Goal: Transaction & Acquisition: Purchase product/service

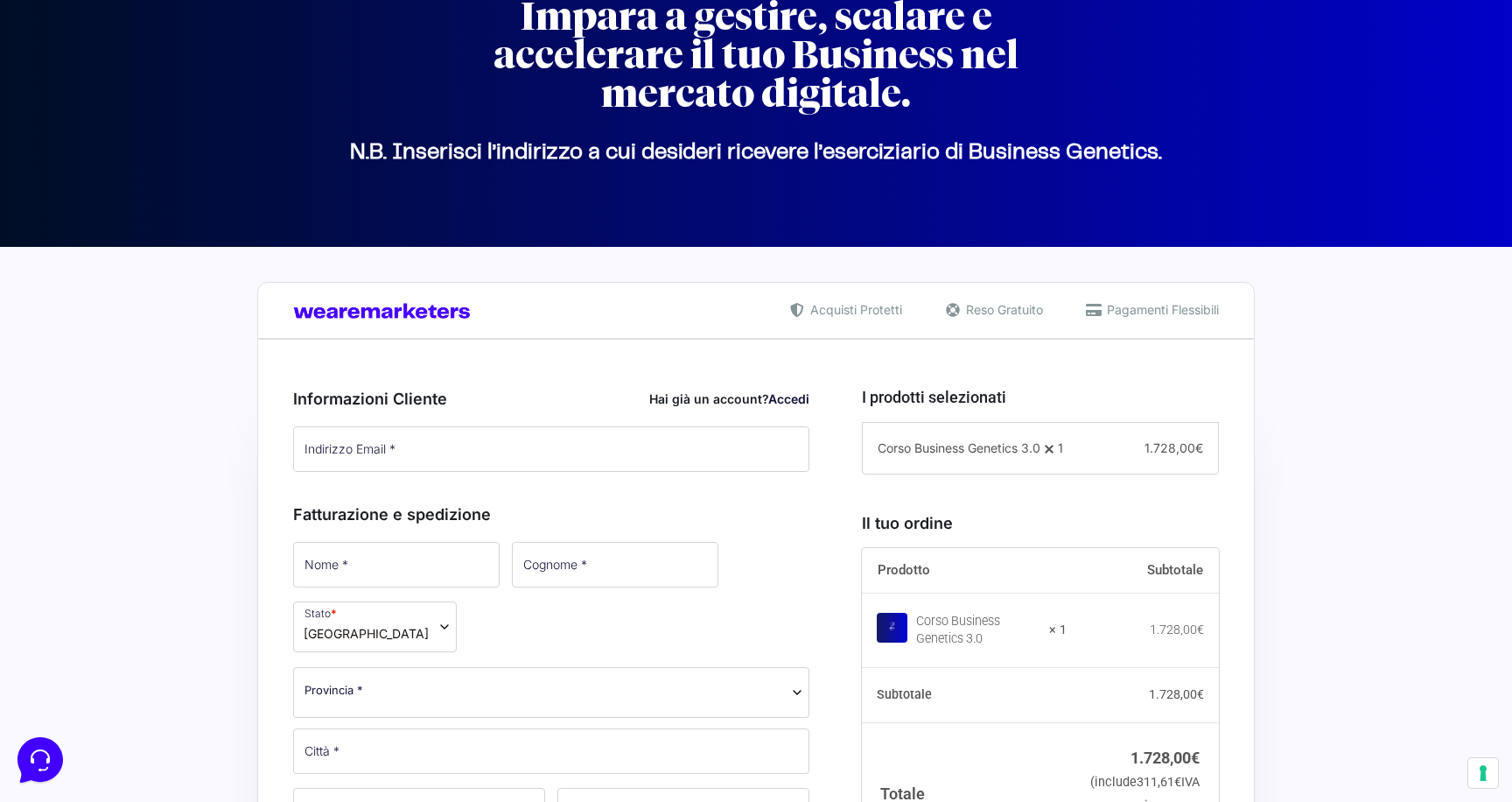
scroll to position [761, 0]
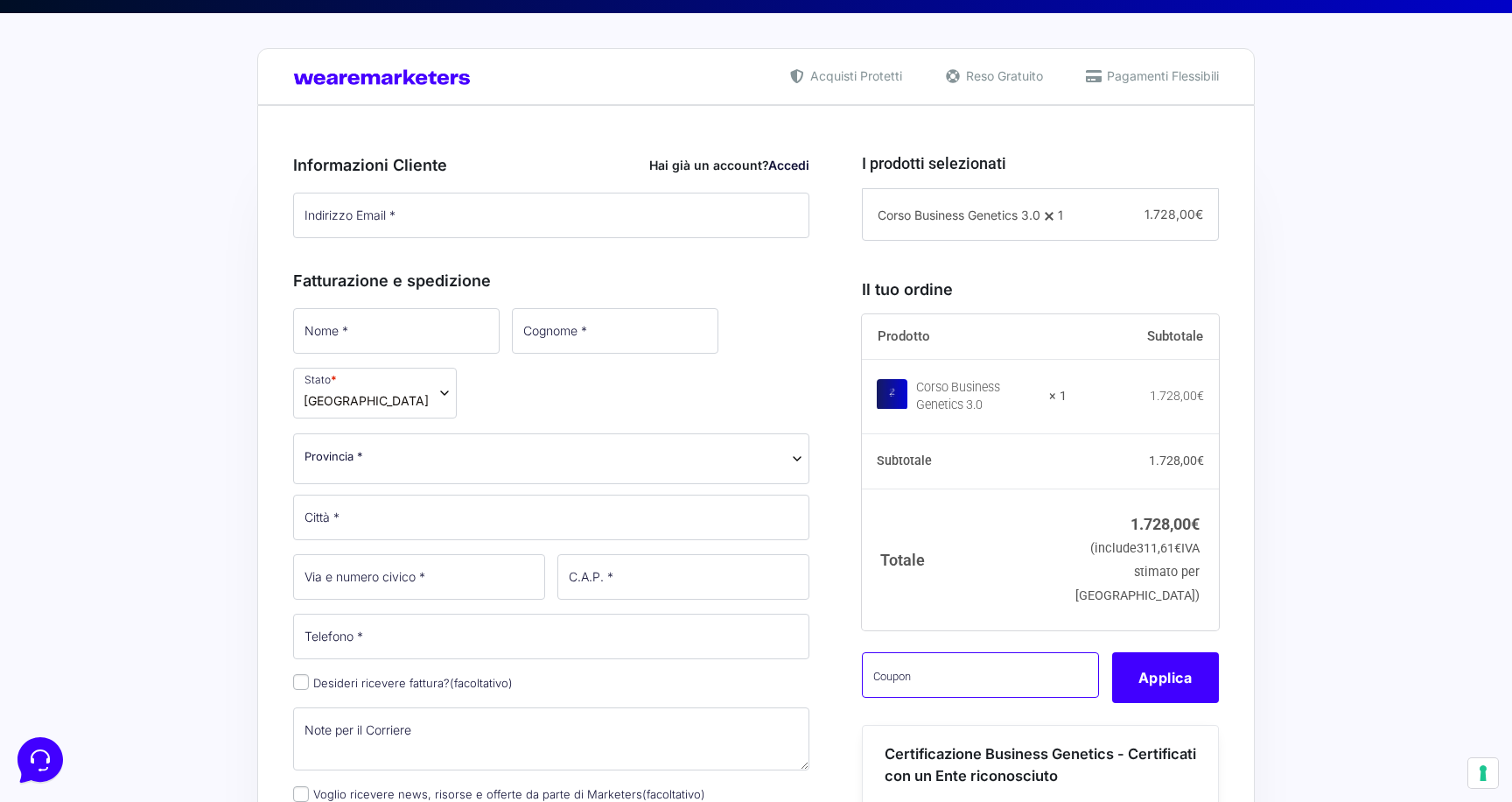
paste input "CLIPRO200BG"
type input "CLIPRO200BG"
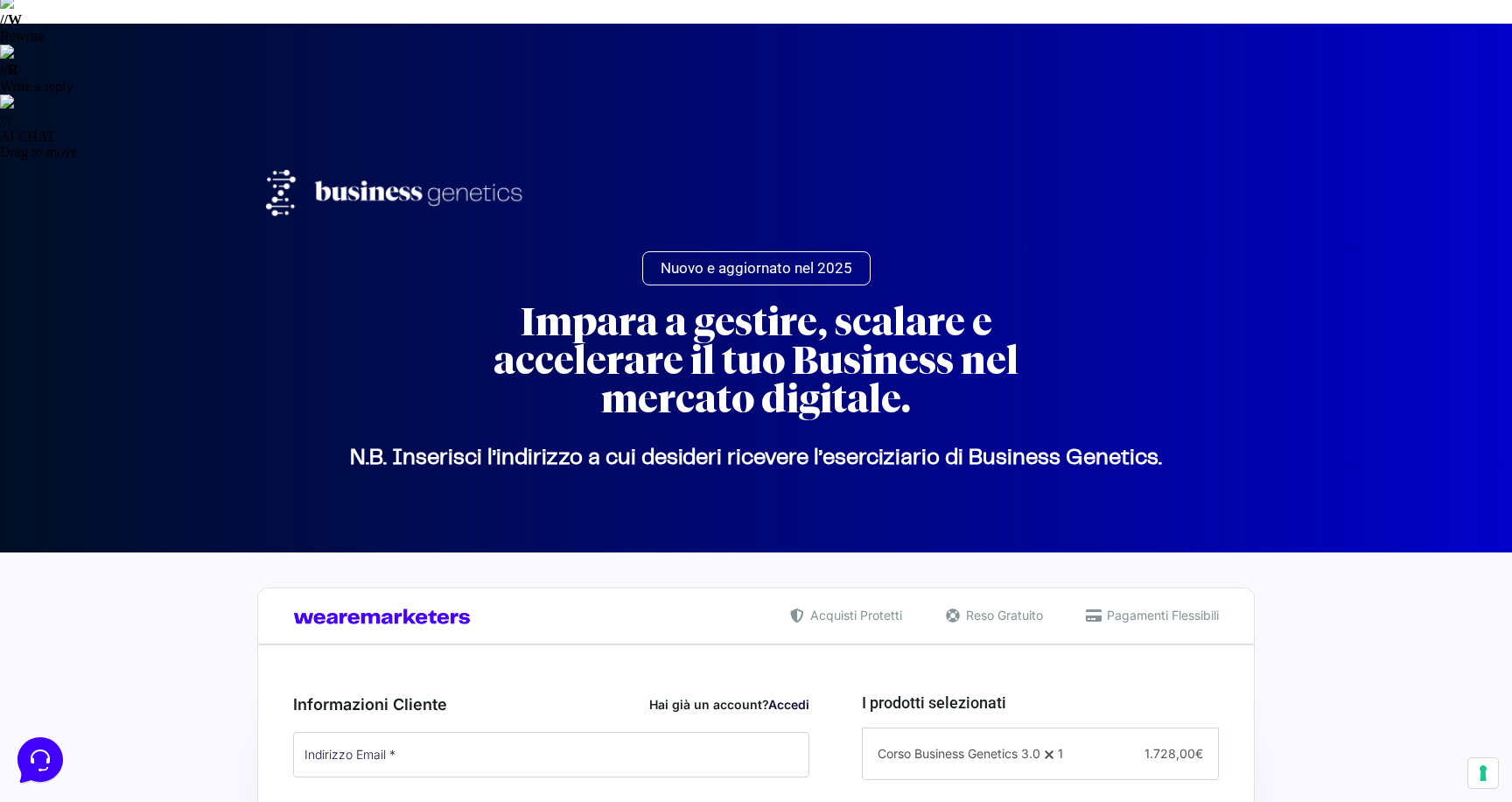
scroll to position [415, 0]
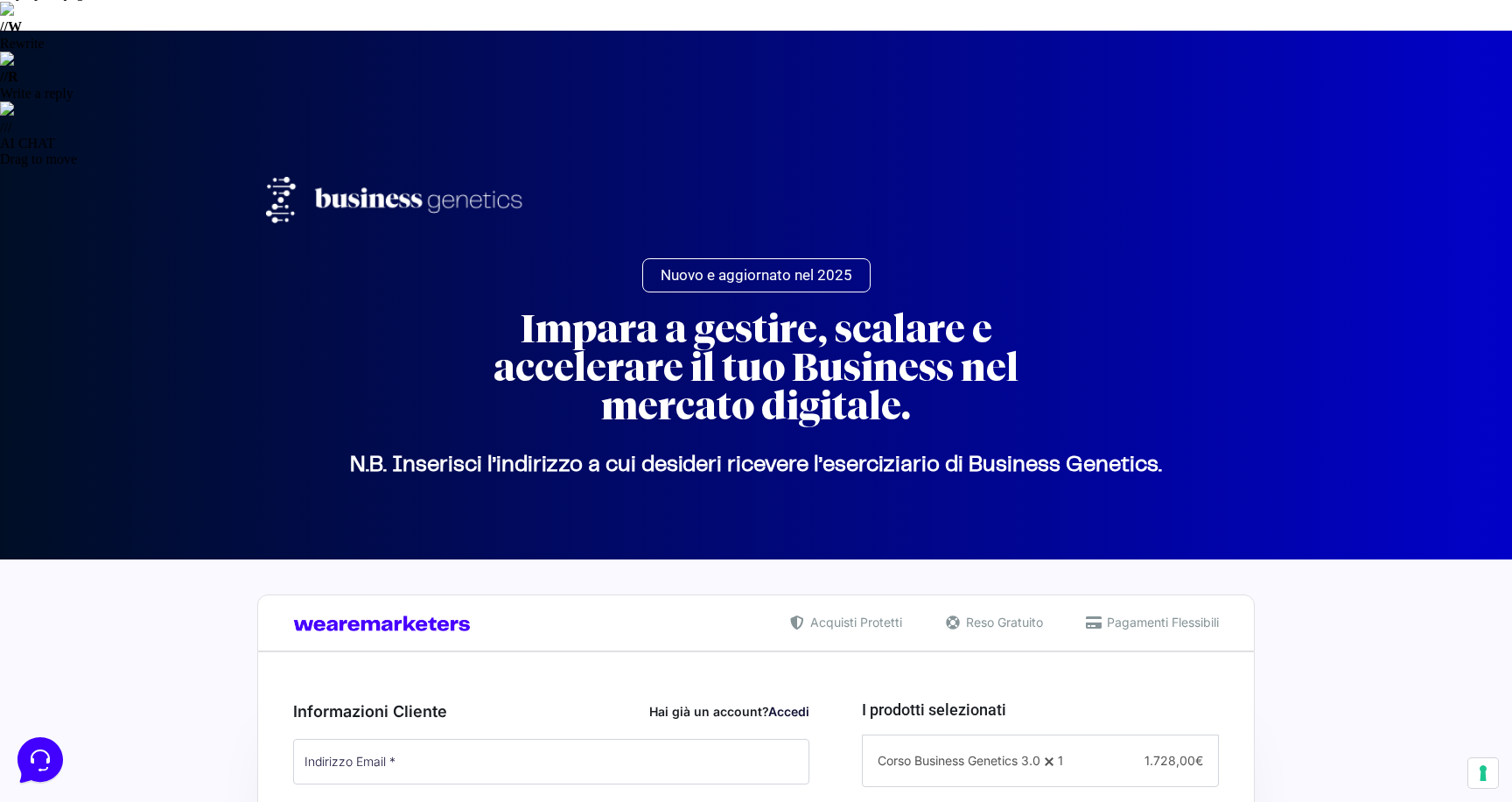
click at [785, 704] on link "Accedi" at bounding box center [789, 711] width 41 height 15
click at [537, 738] on input "Indirizzo Email *" at bounding box center [550, 761] width 516 height 45
type input "[EMAIL_ADDRESS][DOMAIN_NAME]"
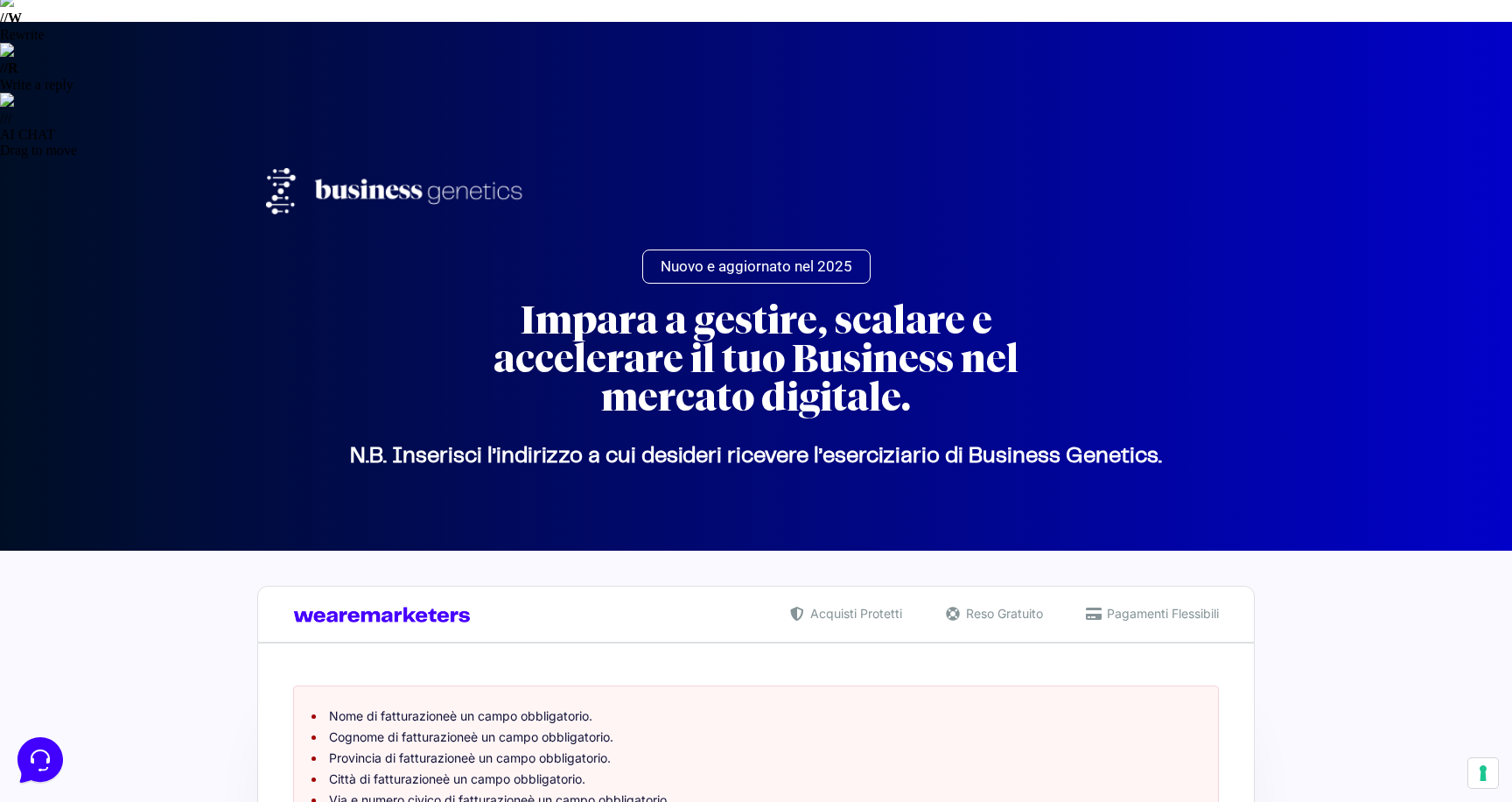
scroll to position [424, 0]
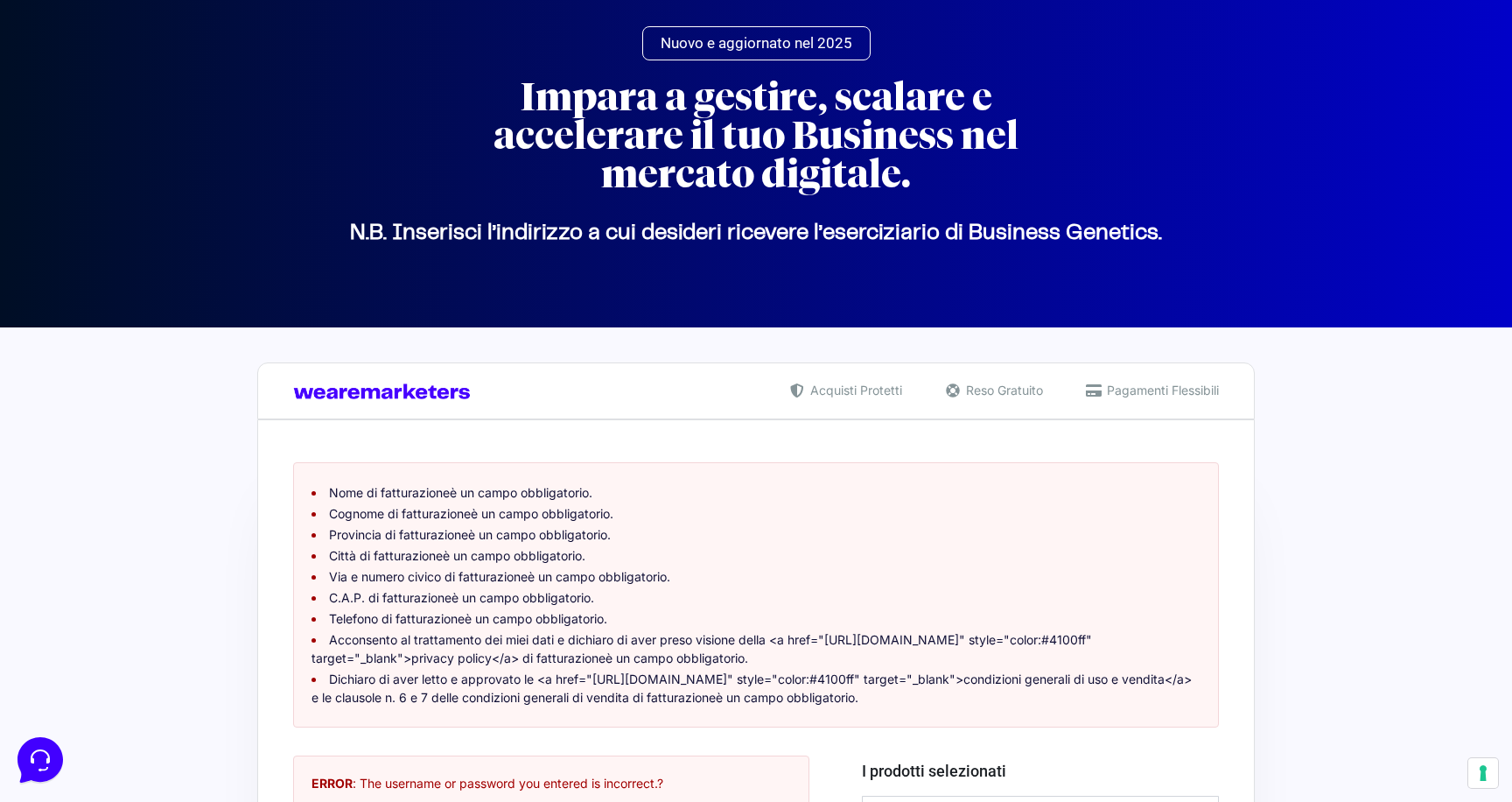
scroll to position [673, 0]
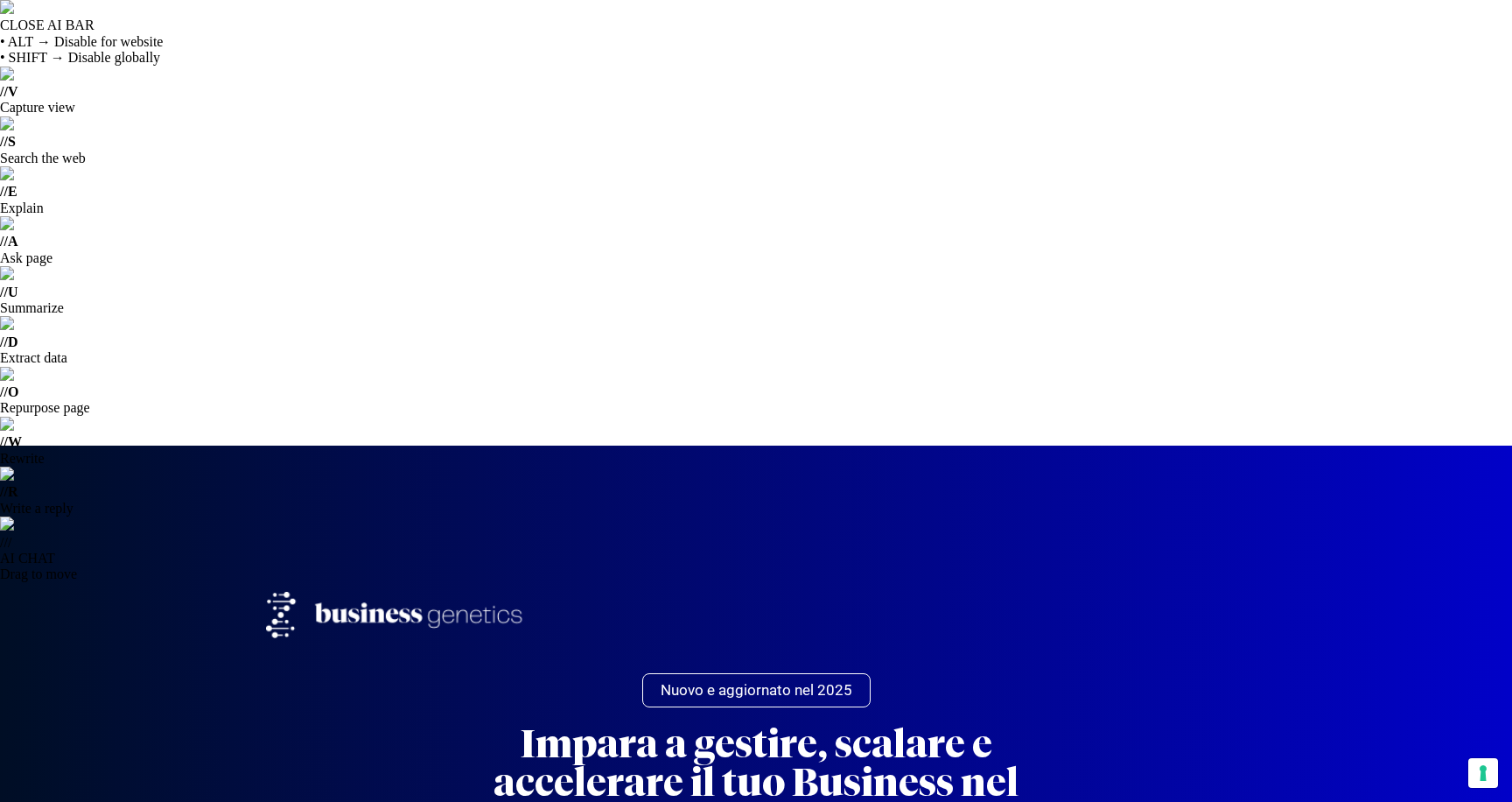
select select
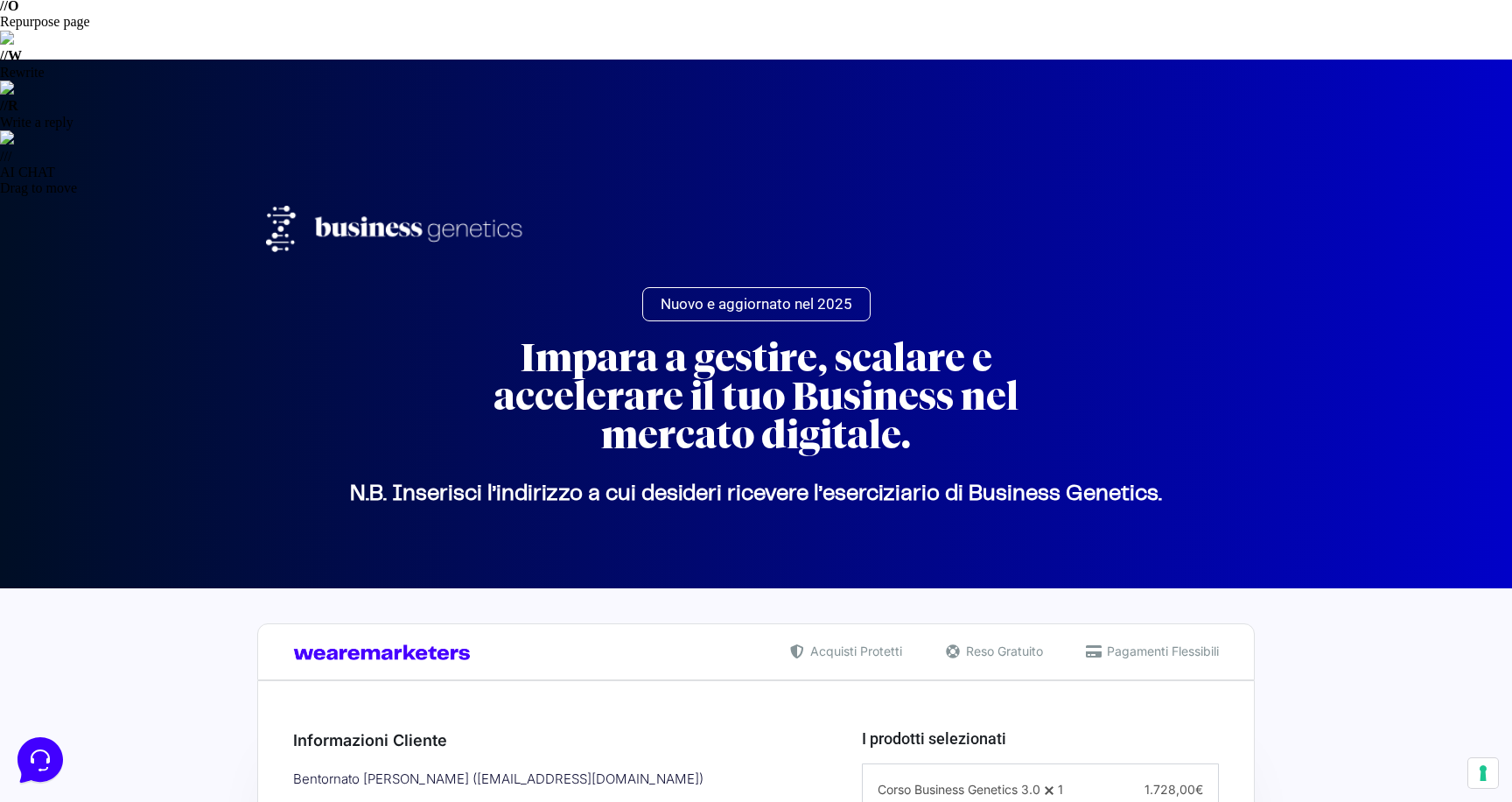
scroll to position [375, 0]
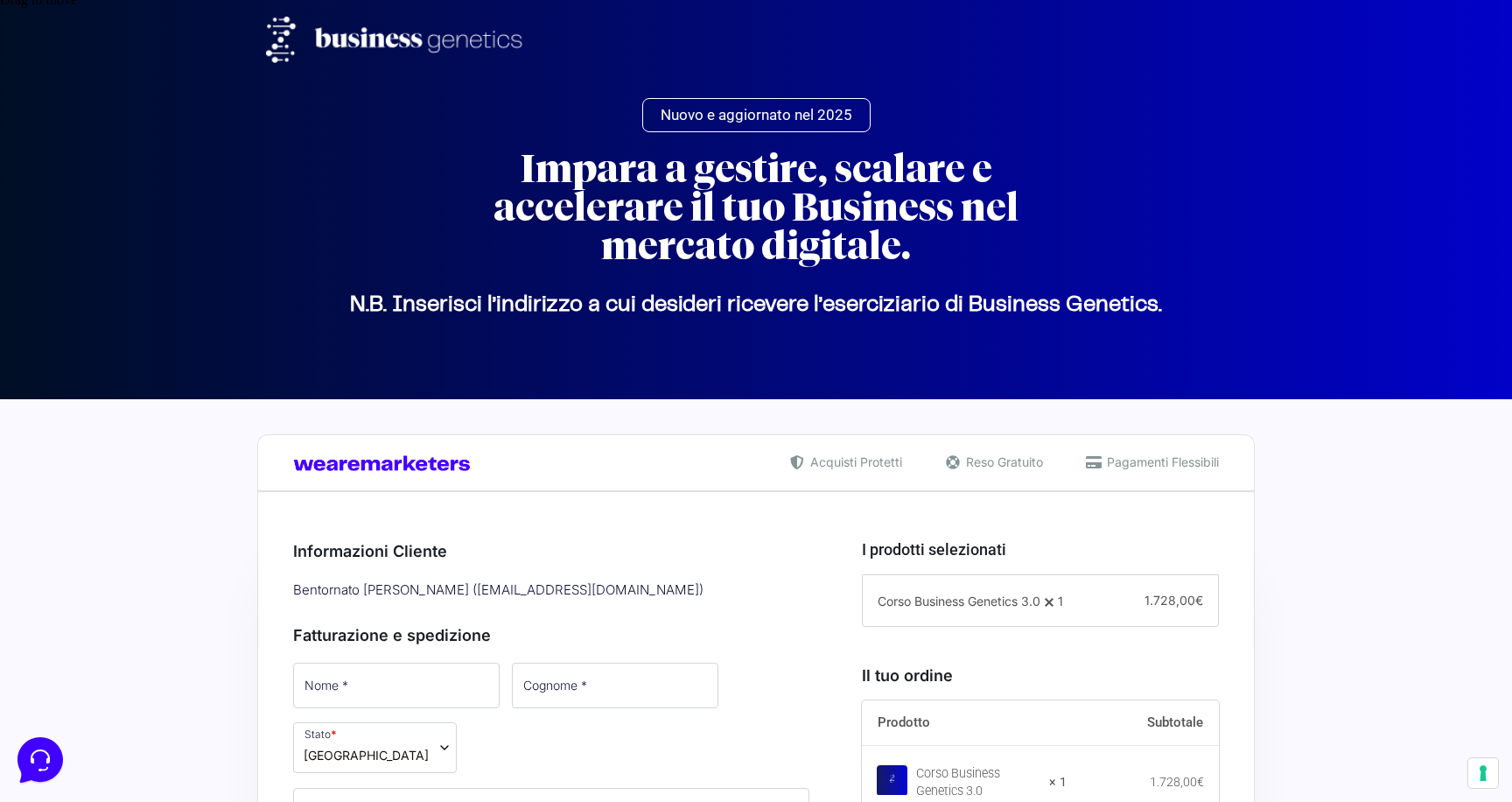
paste input "CLIPRO200BG"
type input "CLIPRO200BG"
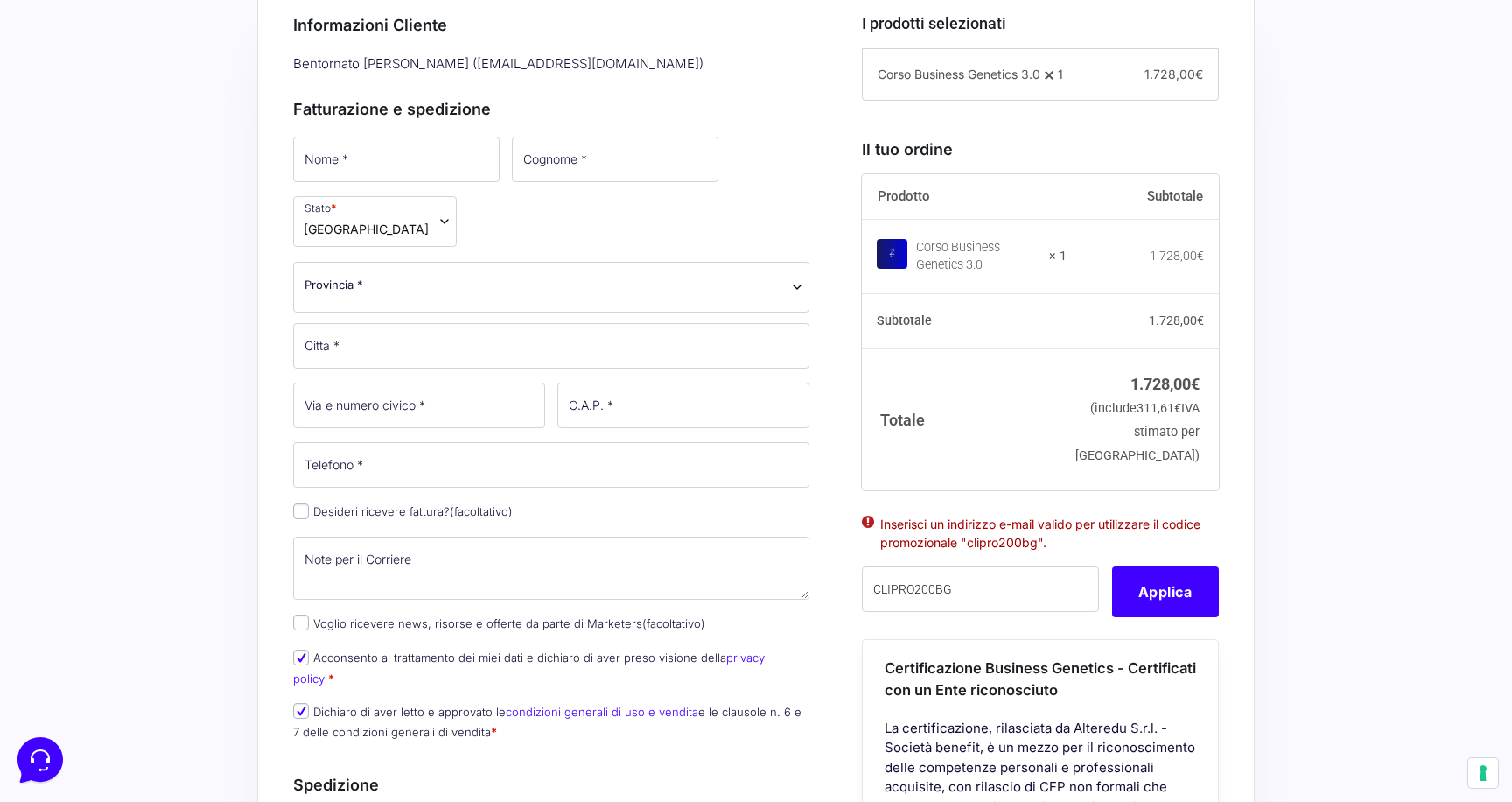
scroll to position [1105, 0]
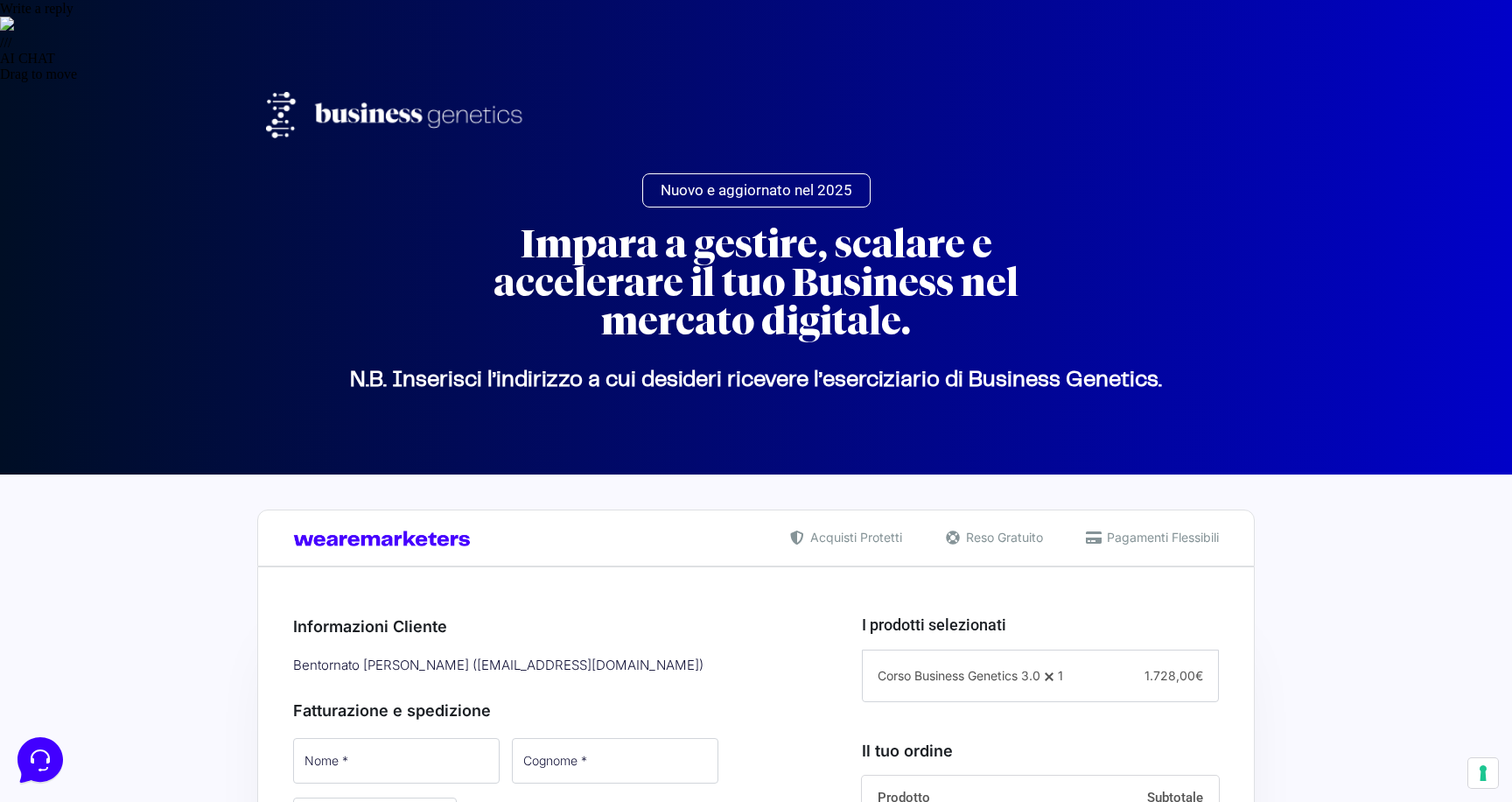
scroll to position [320, 0]
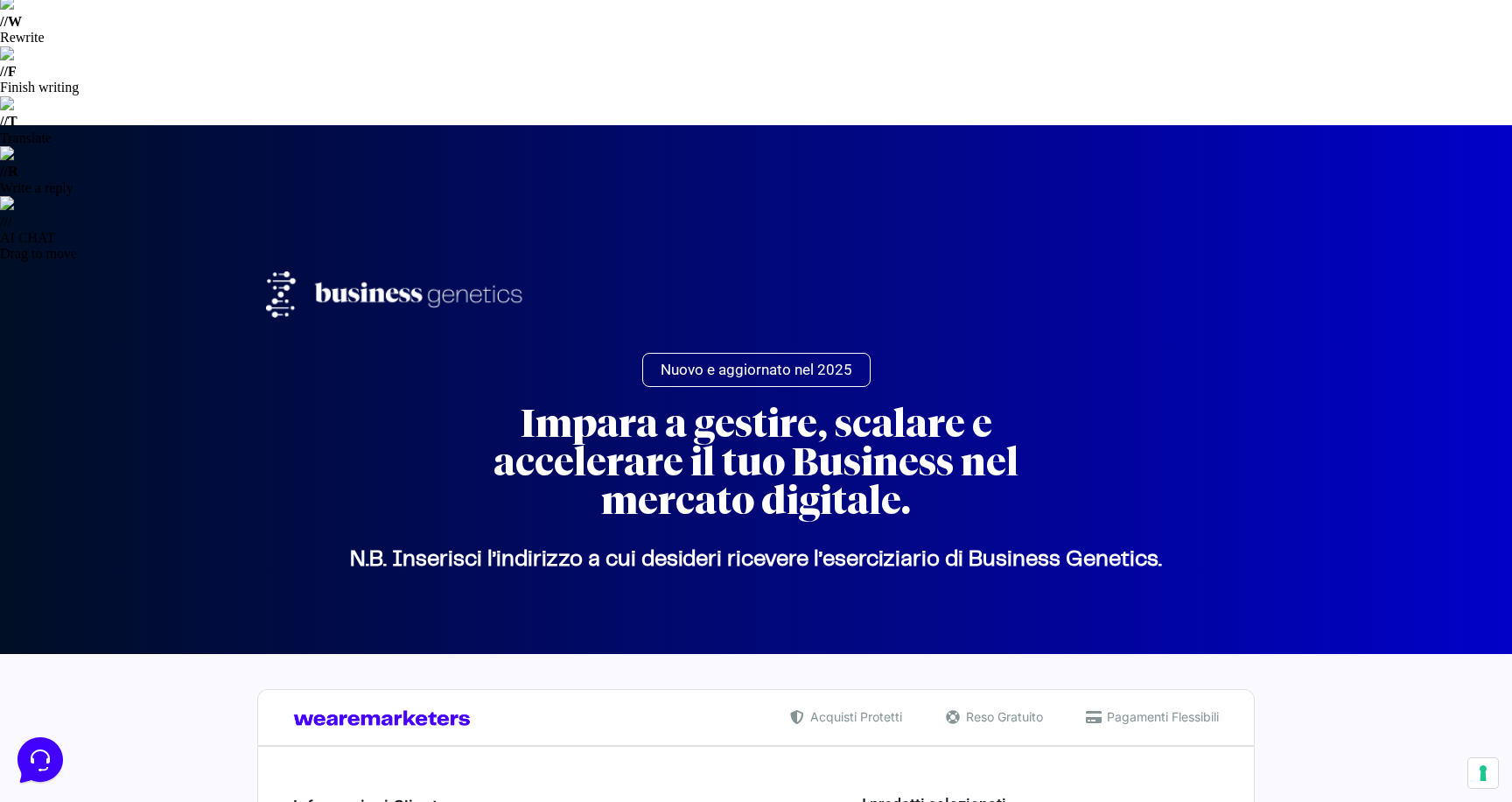
drag, startPoint x: 997, startPoint y: 465, endPoint x: 926, endPoint y: 441, distance: 74.9
